Goal: Find specific page/section: Find specific page/section

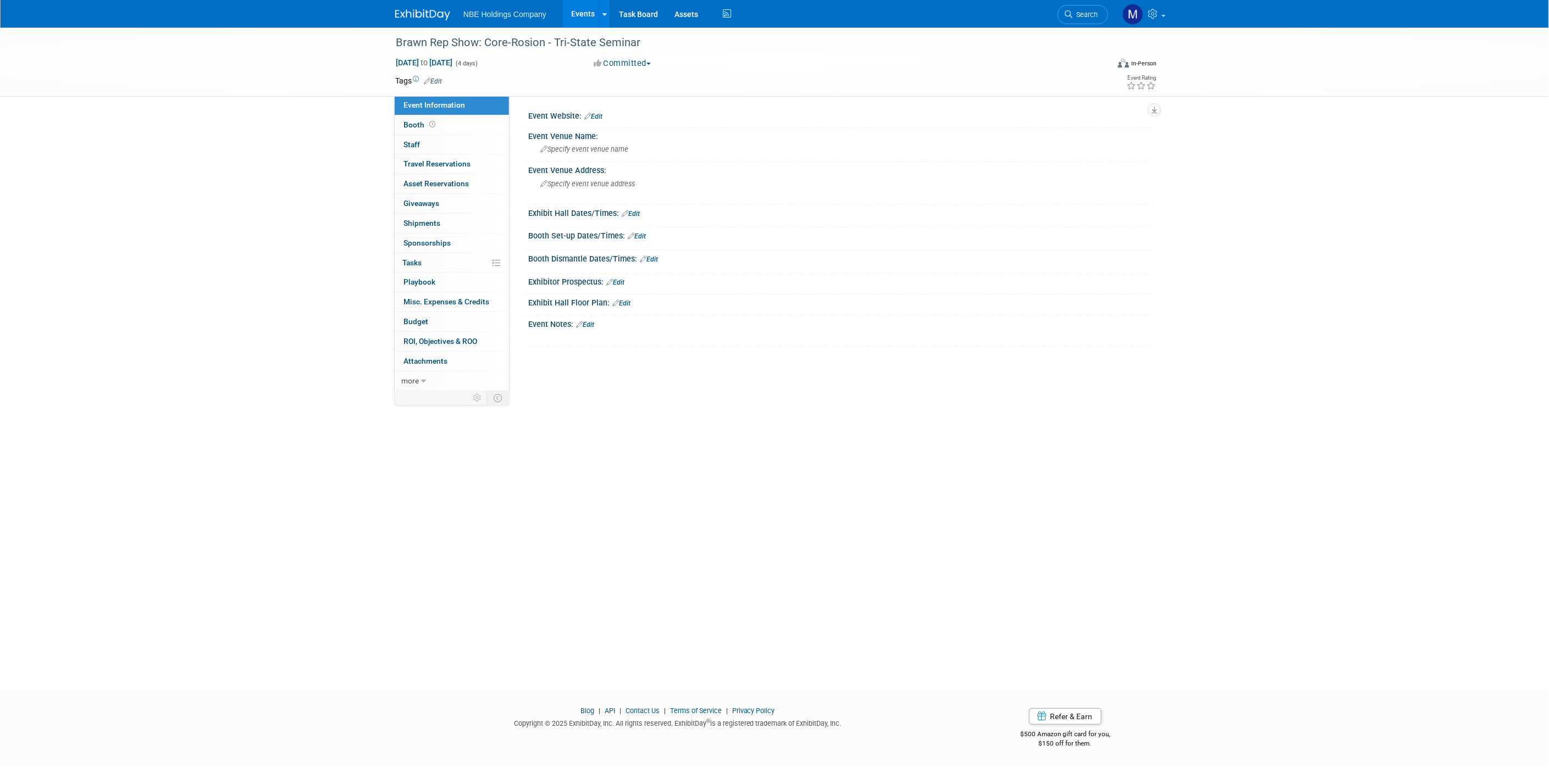
click at [579, 12] on link "Events" at bounding box center [583, 14] width 40 height 27
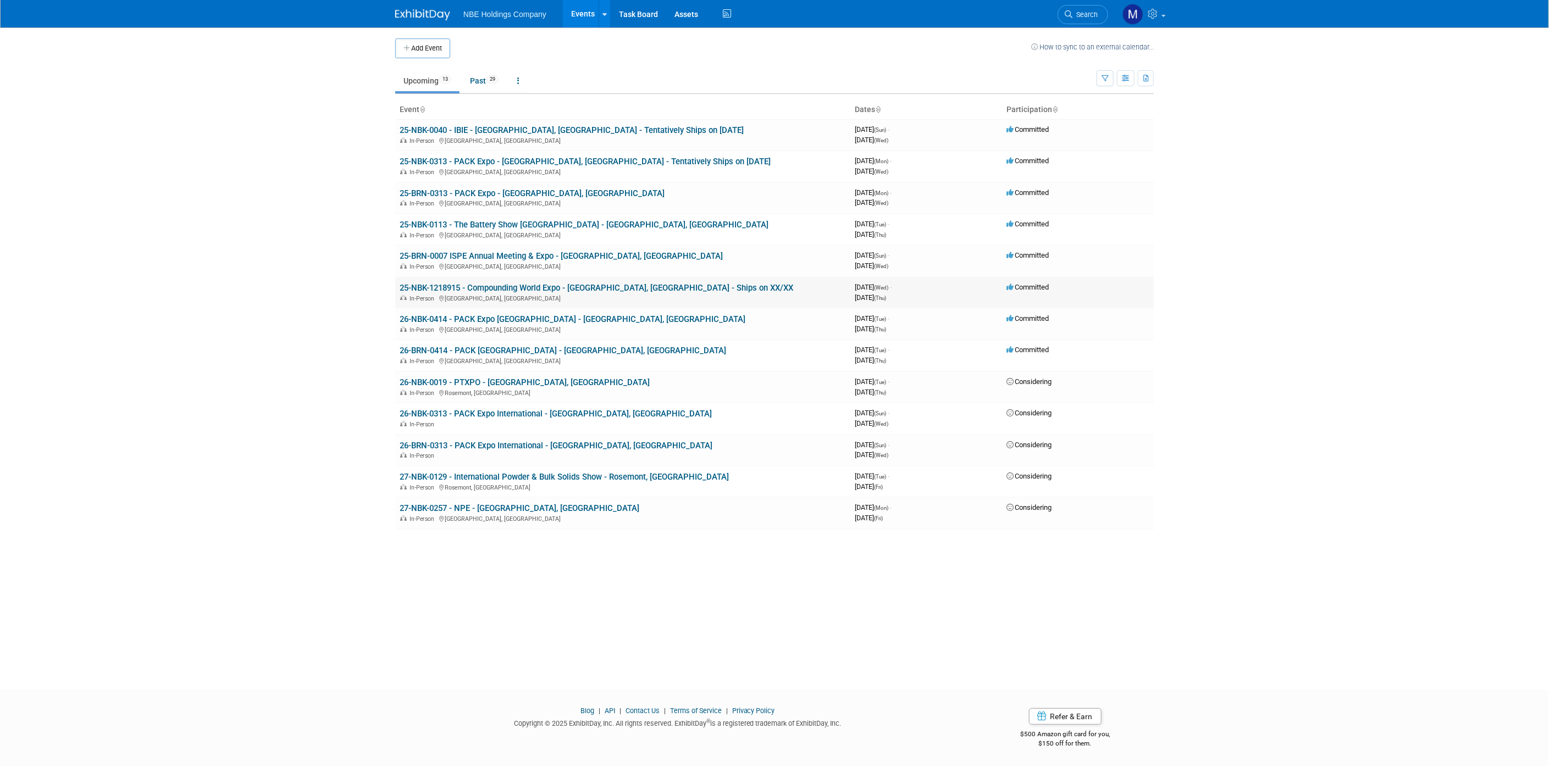
click at [504, 290] on td "25-NBK-1218915 - Compounding World Expo - Cleveland, OH - Ships on XX/XX In-Per…" at bounding box center [622, 292] width 455 height 32
click at [509, 283] on link "25-NBK-1218915 - Compounding World Expo - [GEOGRAPHIC_DATA], [GEOGRAPHIC_DATA] …" at bounding box center [596, 288] width 394 height 10
